Goal: Complete application form

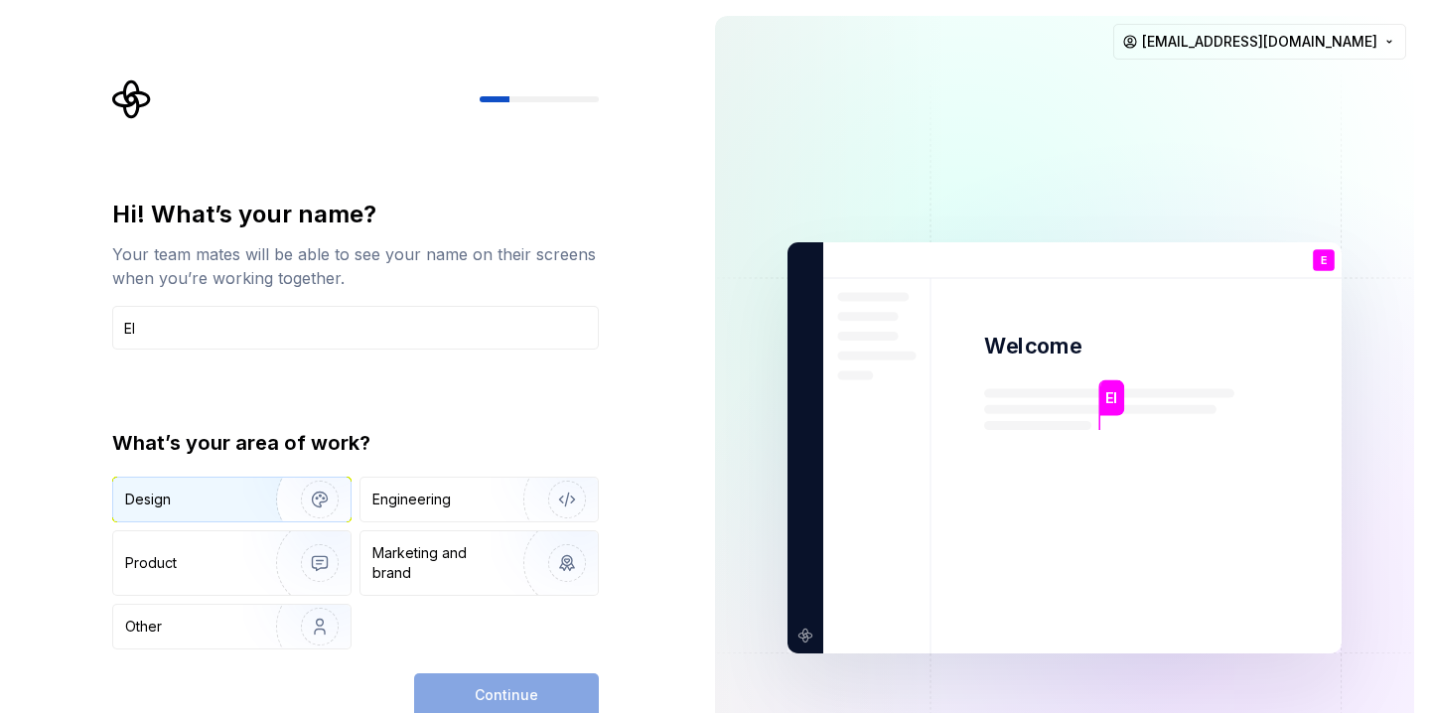
type input "El"
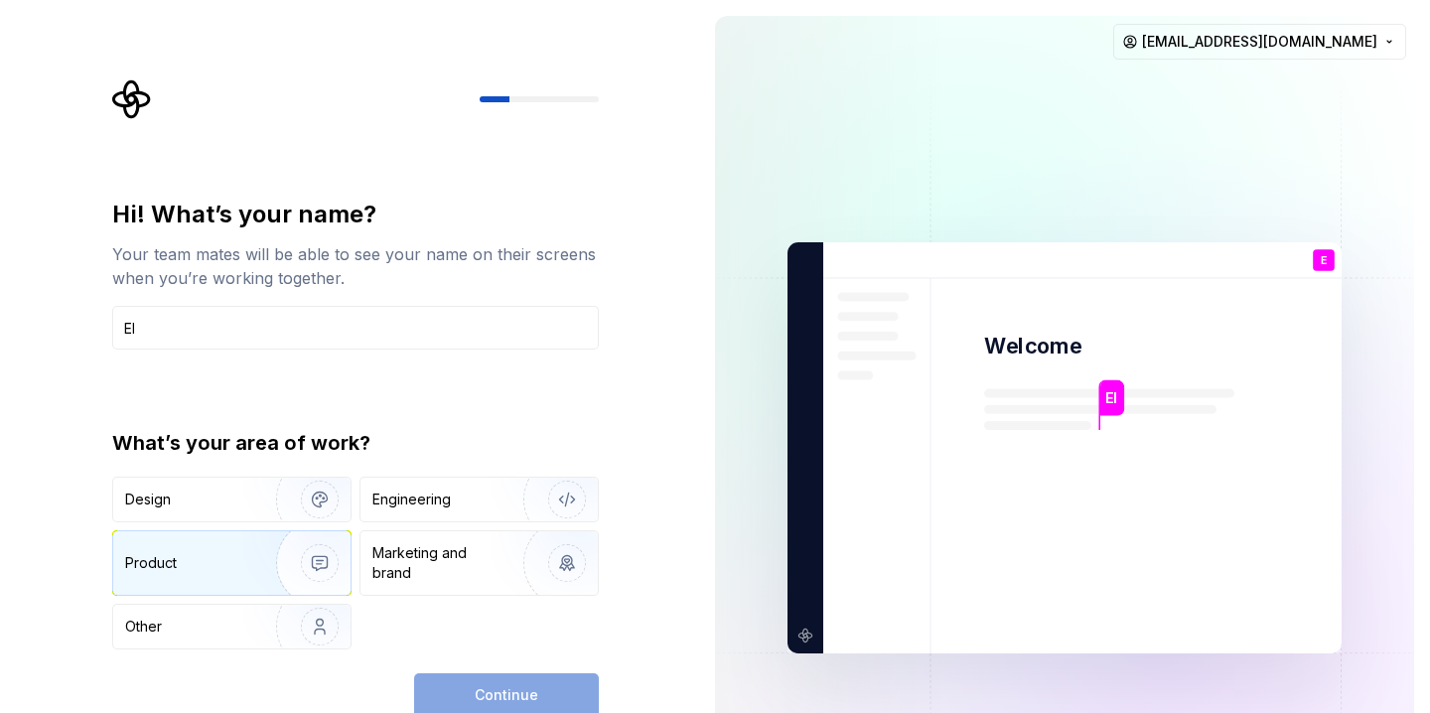
drag, startPoint x: 299, startPoint y: 509, endPoint x: 349, endPoint y: 541, distance: 58.9
click at [299, 509] on img "button" at bounding box center [306, 499] width 127 height 133
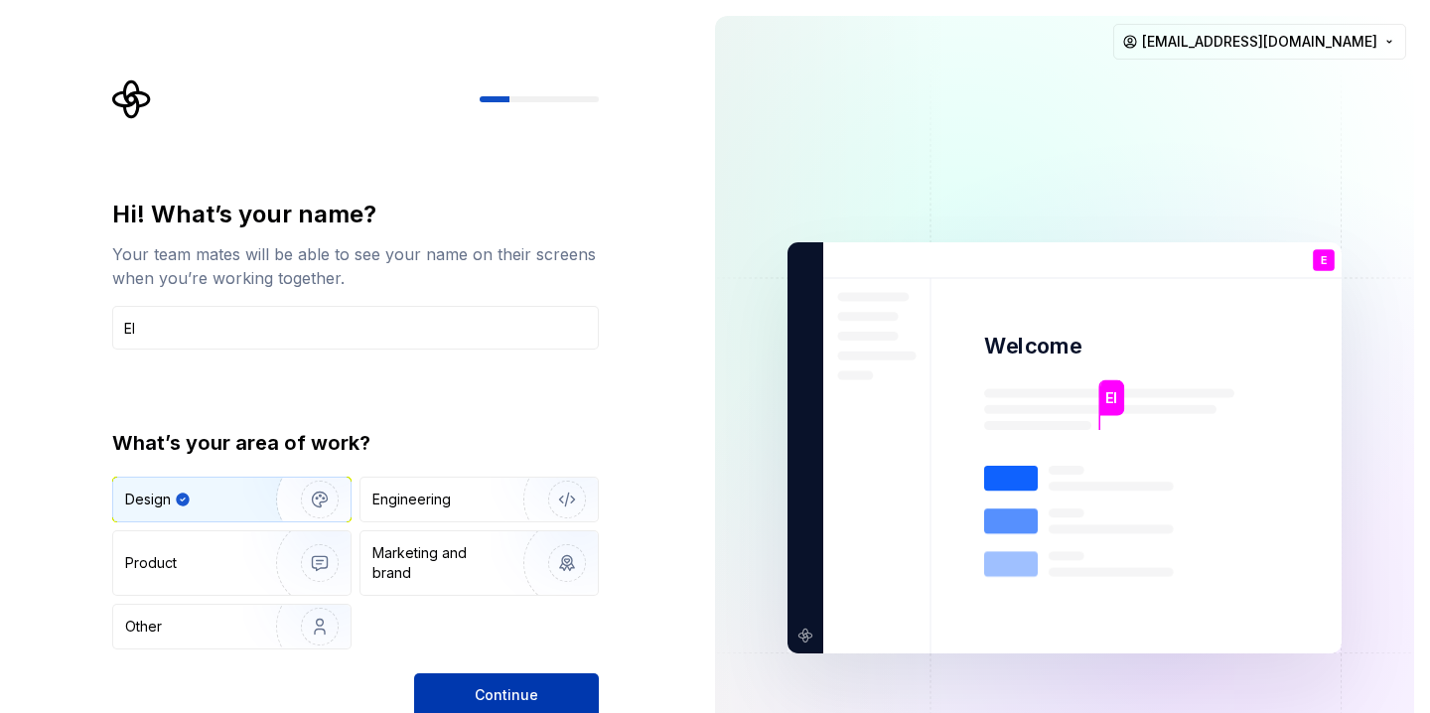
click at [524, 686] on span "Continue" at bounding box center [507, 695] width 64 height 20
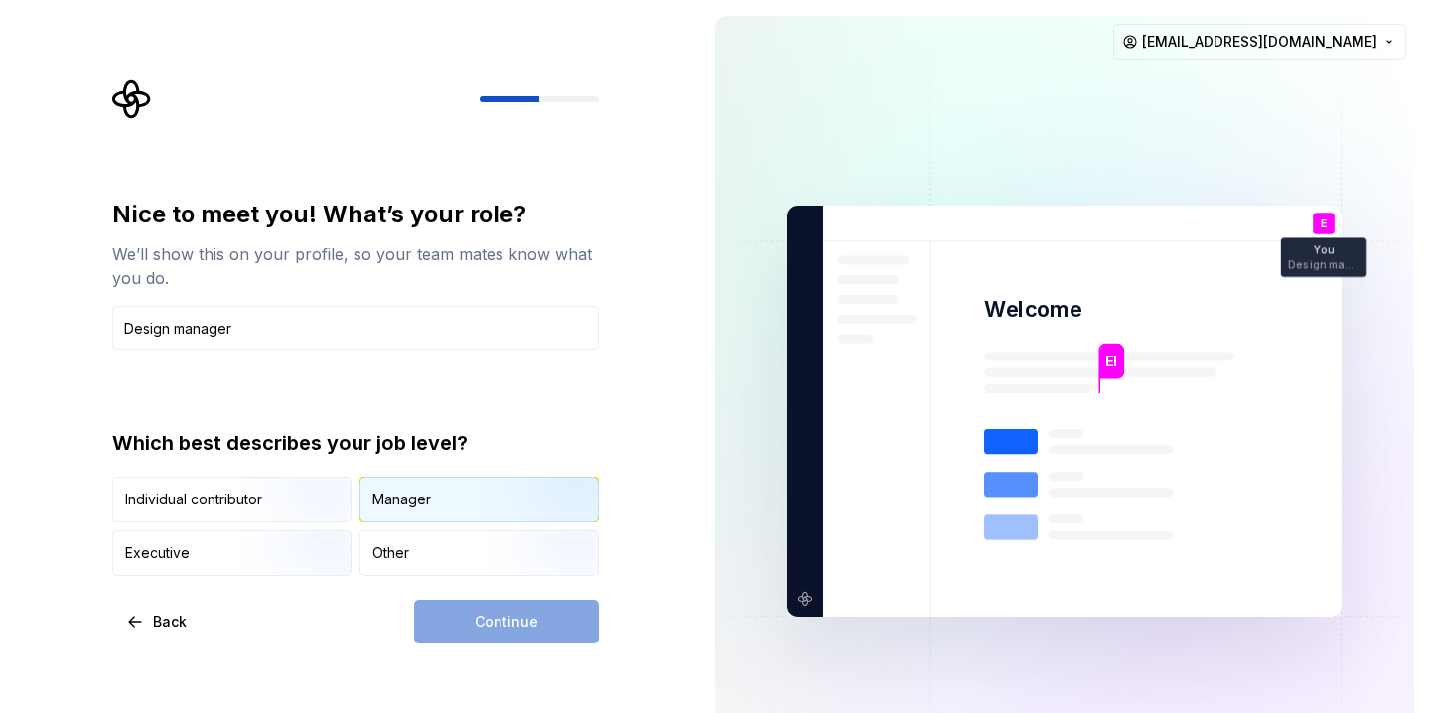
type input "Design manager"
click at [540, 507] on img "button" at bounding box center [550, 524] width 127 height 133
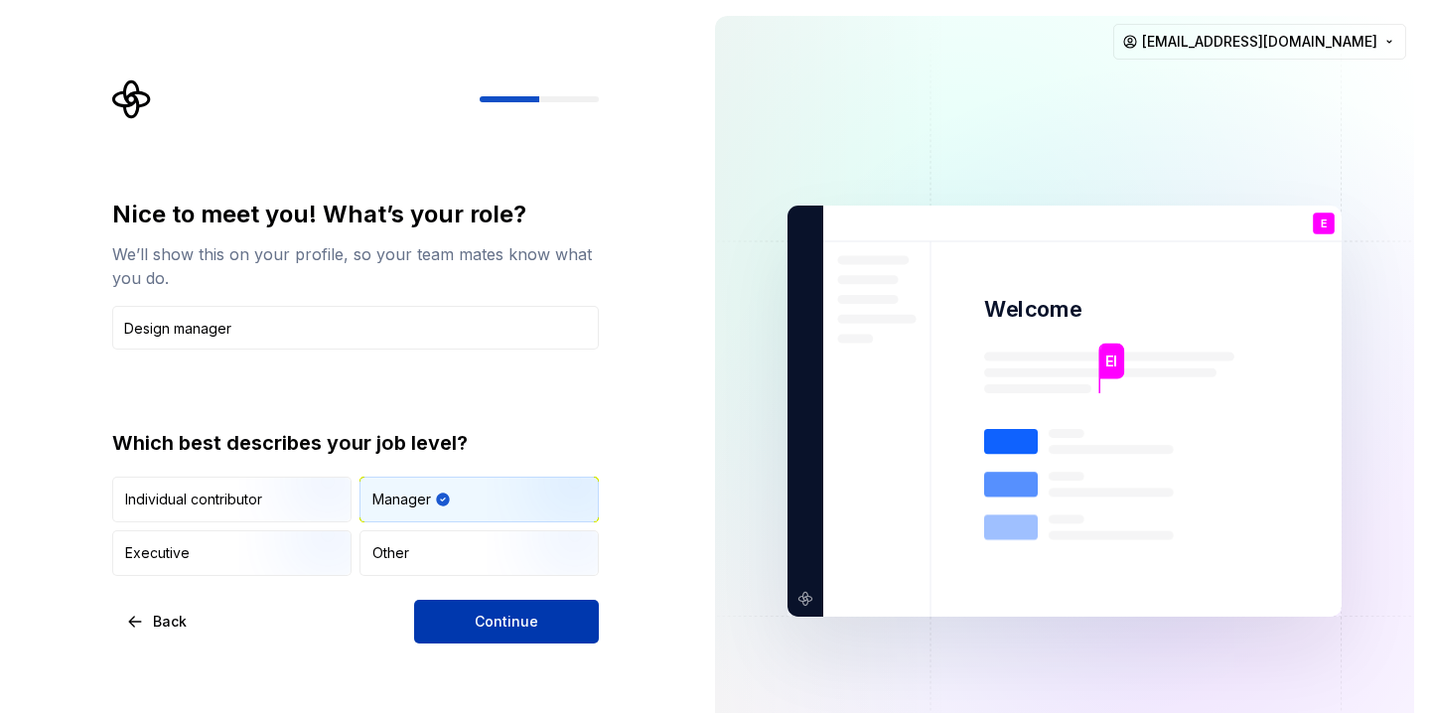
click at [543, 635] on button "Continue" at bounding box center [506, 622] width 185 height 44
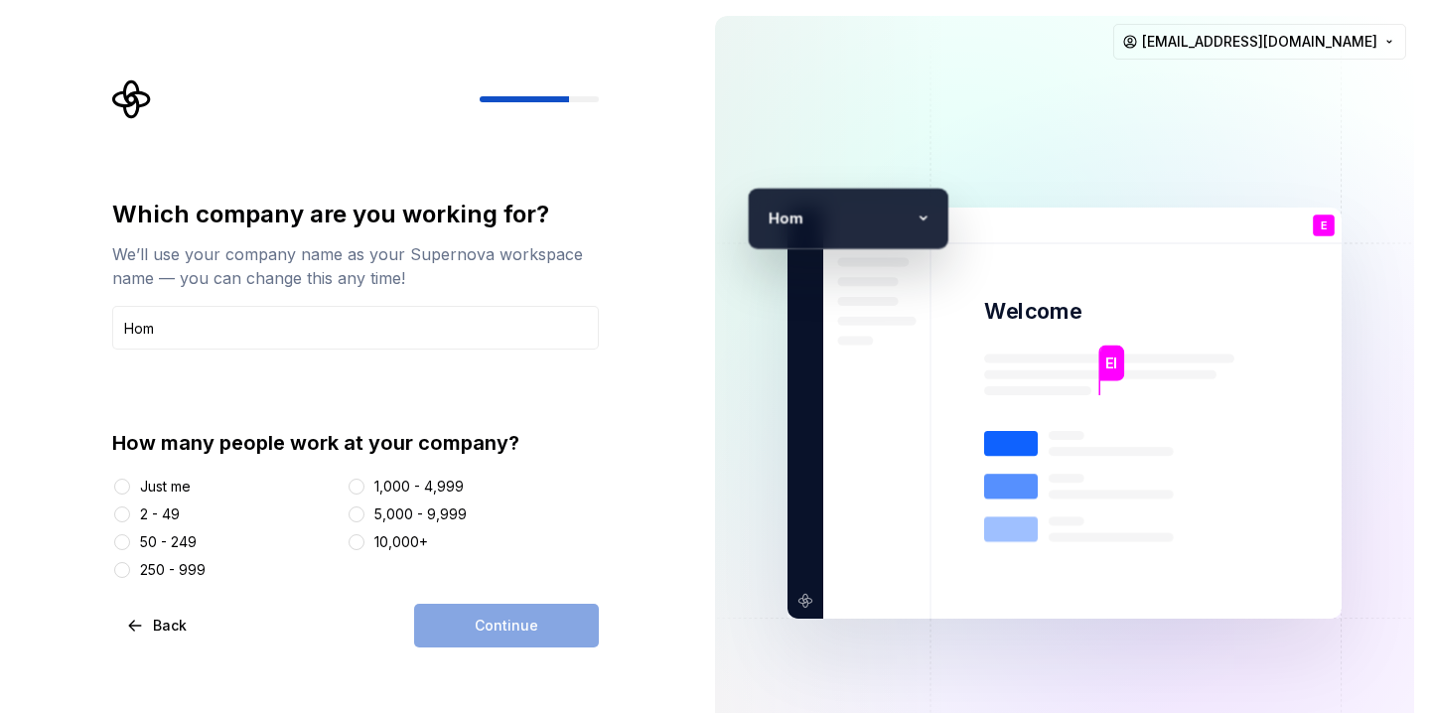
type input "Homebase"
drag, startPoint x: 176, startPoint y: 536, endPoint x: 370, endPoint y: 577, distance: 198.8
click at [178, 536] on div "50 - 249" at bounding box center [168, 542] width 57 height 20
click at [130, 536] on button "50 - 249" at bounding box center [122, 542] width 16 height 16
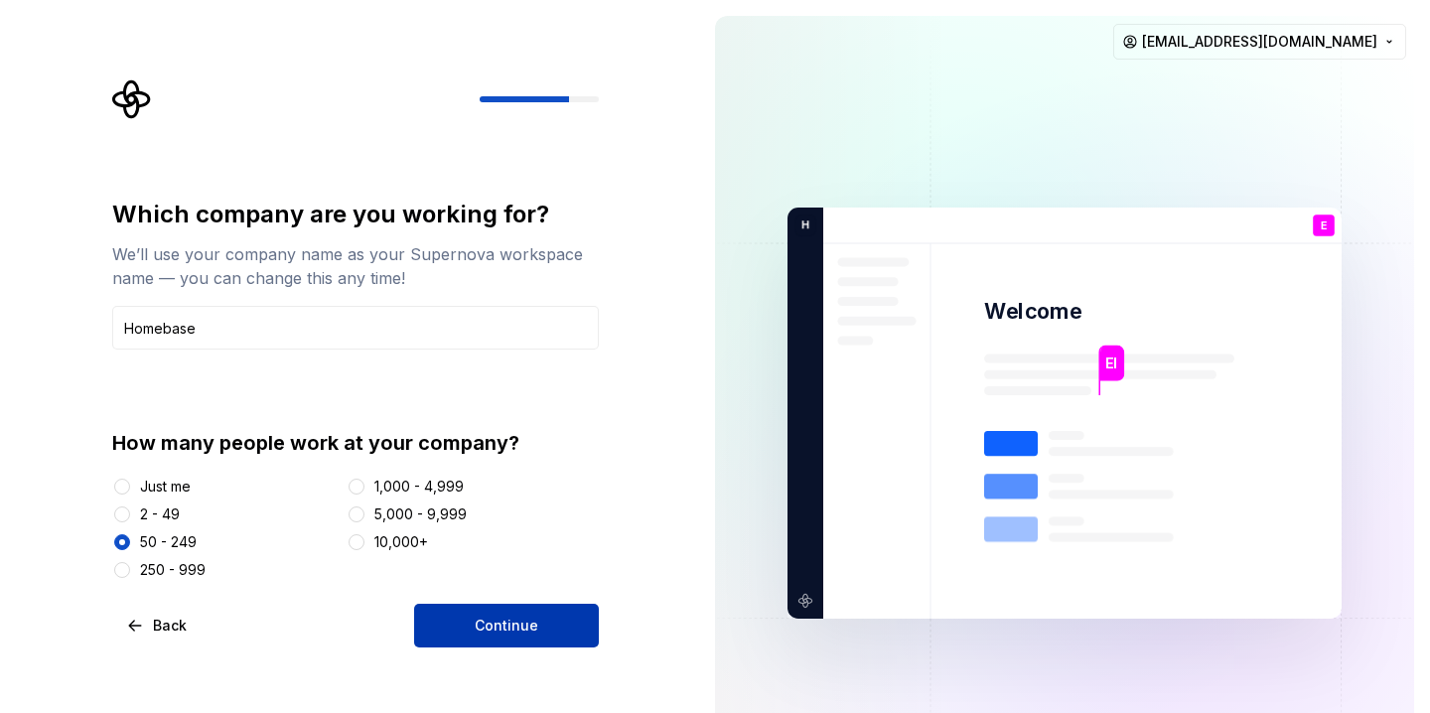
click at [511, 614] on button "Continue" at bounding box center [506, 626] width 185 height 44
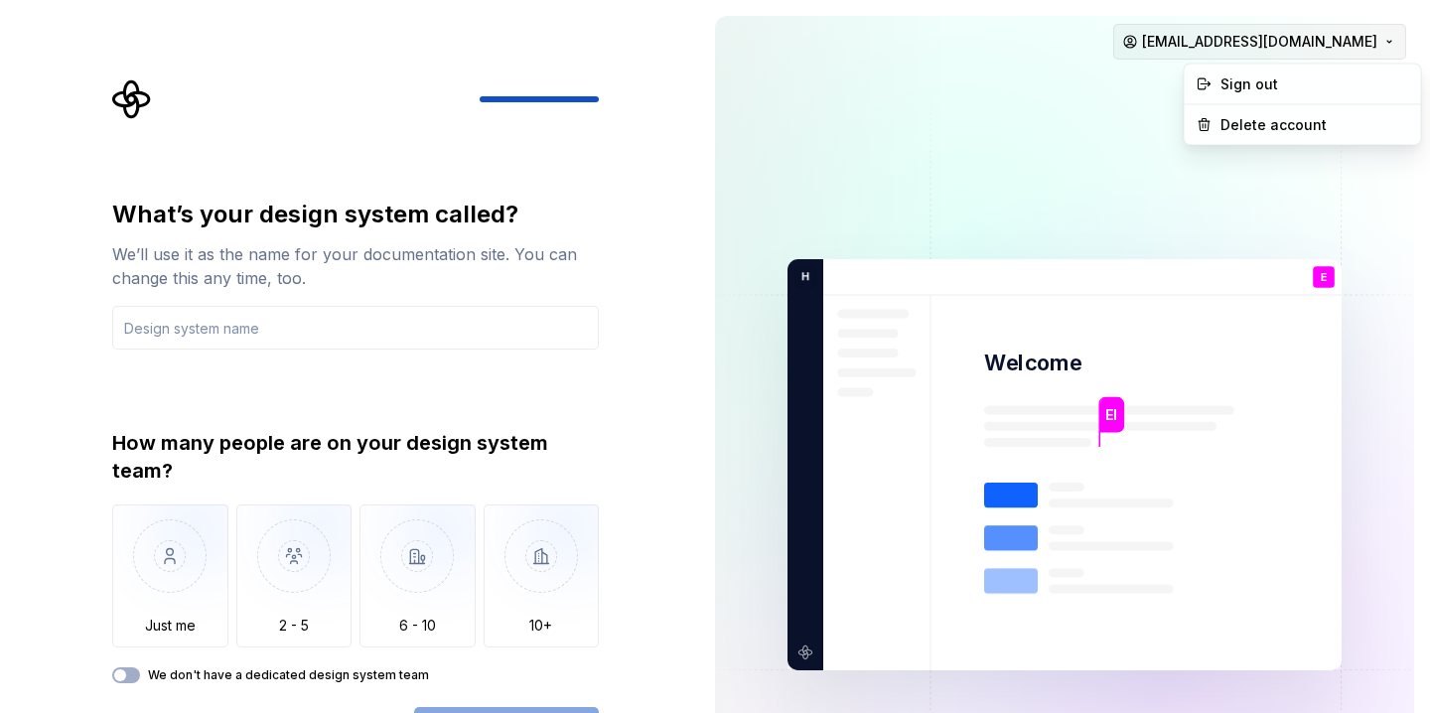
click at [1350, 26] on html "What’s your design system called? We’ll use it as the name for your documentati…" at bounding box center [715, 356] width 1430 height 713
click at [262, 302] on div "What’s your design system called? We’ll use it as the name for your documentati…" at bounding box center [355, 274] width 487 height 151
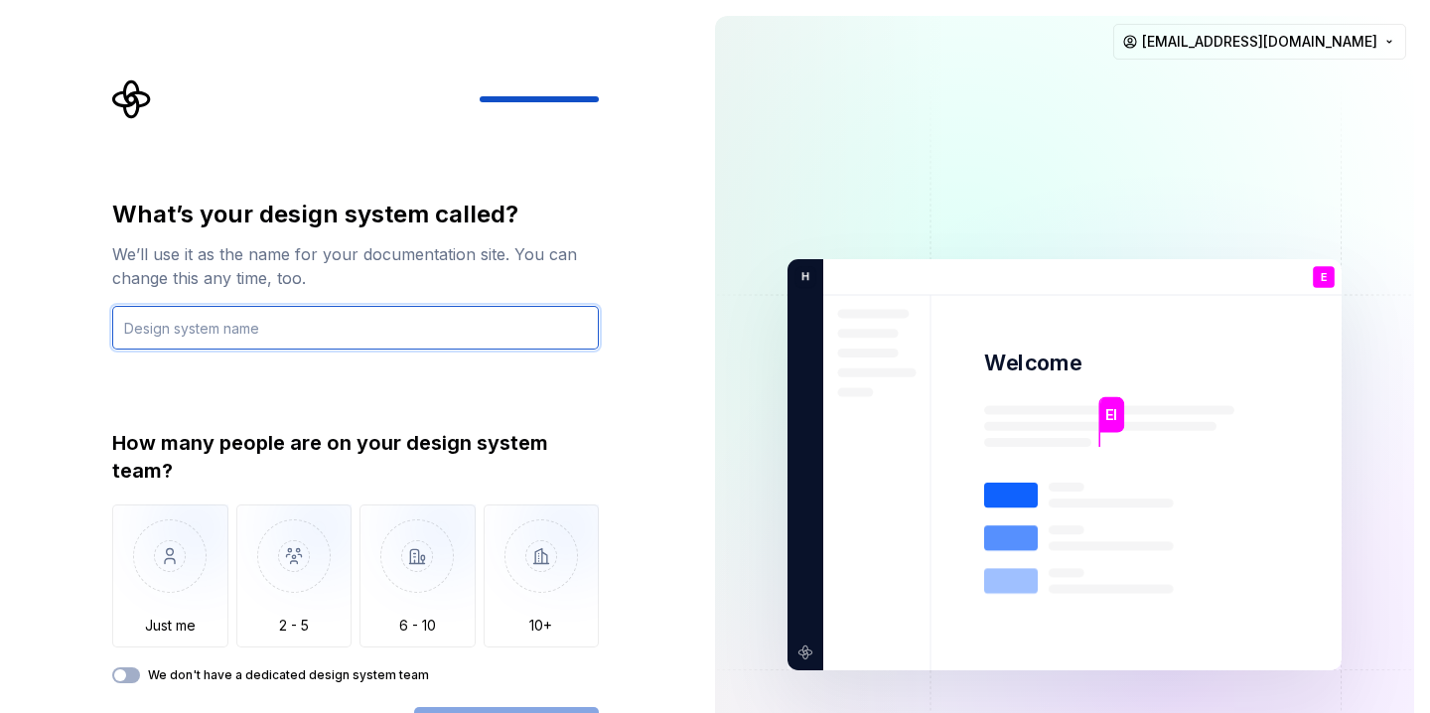
click at [258, 314] on input "text" at bounding box center [355, 328] width 487 height 44
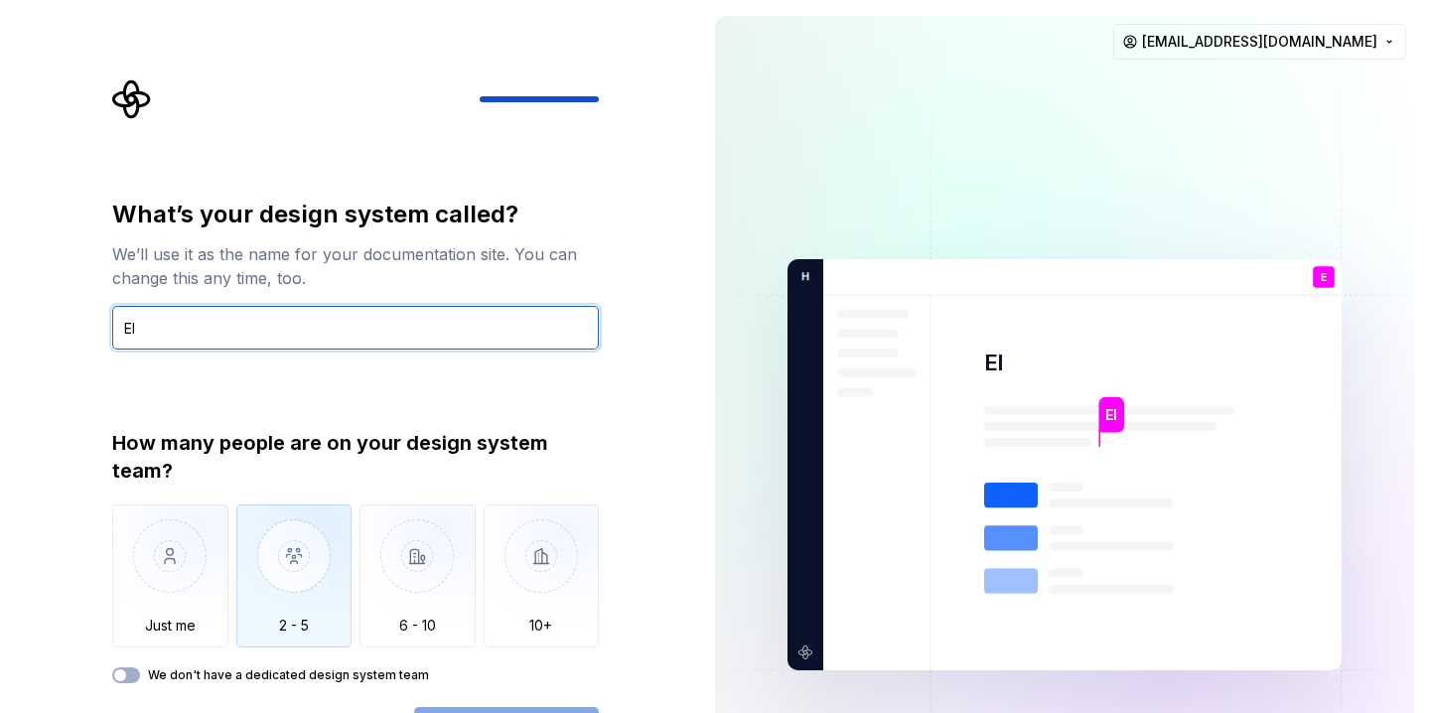
type input "El"
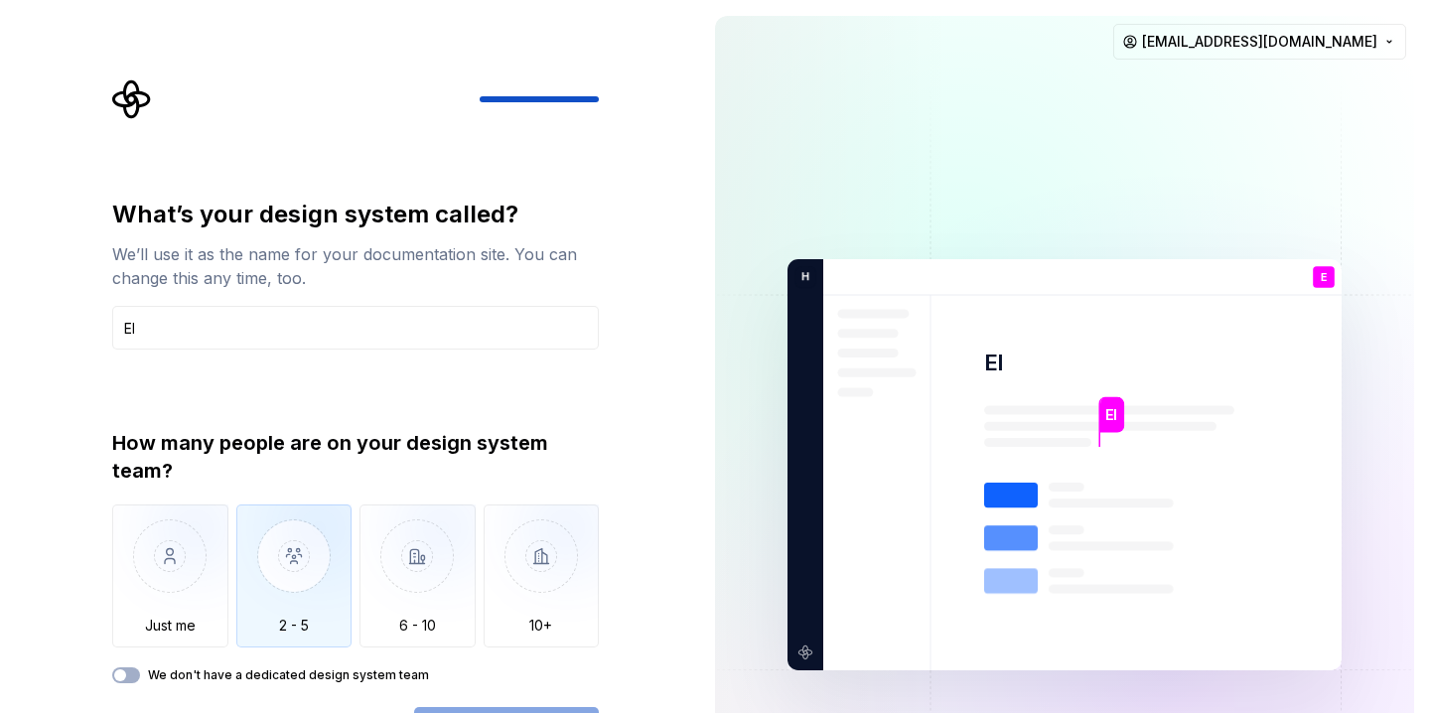
click at [271, 566] on img "button" at bounding box center [294, 570] width 116 height 133
click at [616, 437] on div "What’s your design system called? We’ll use it as the name for your documentati…" at bounding box center [361, 414] width 522 height 671
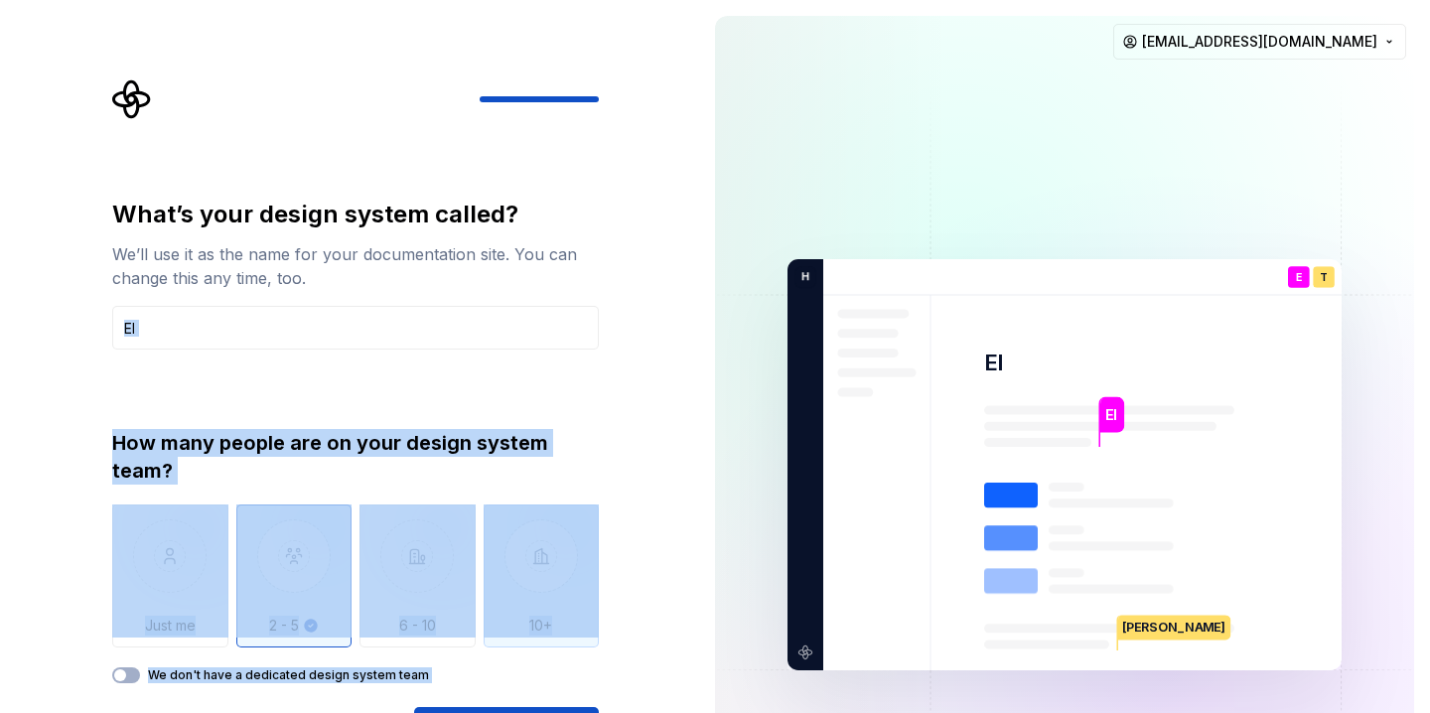
drag, startPoint x: 565, startPoint y: 411, endPoint x: 555, endPoint y: 619, distance: 207.8
click at [592, 712] on html "What’s your design system called? We’ll use it as the name for your documentati…" at bounding box center [715, 356] width 1430 height 713
